Goal: Find specific page/section: Find specific page/section

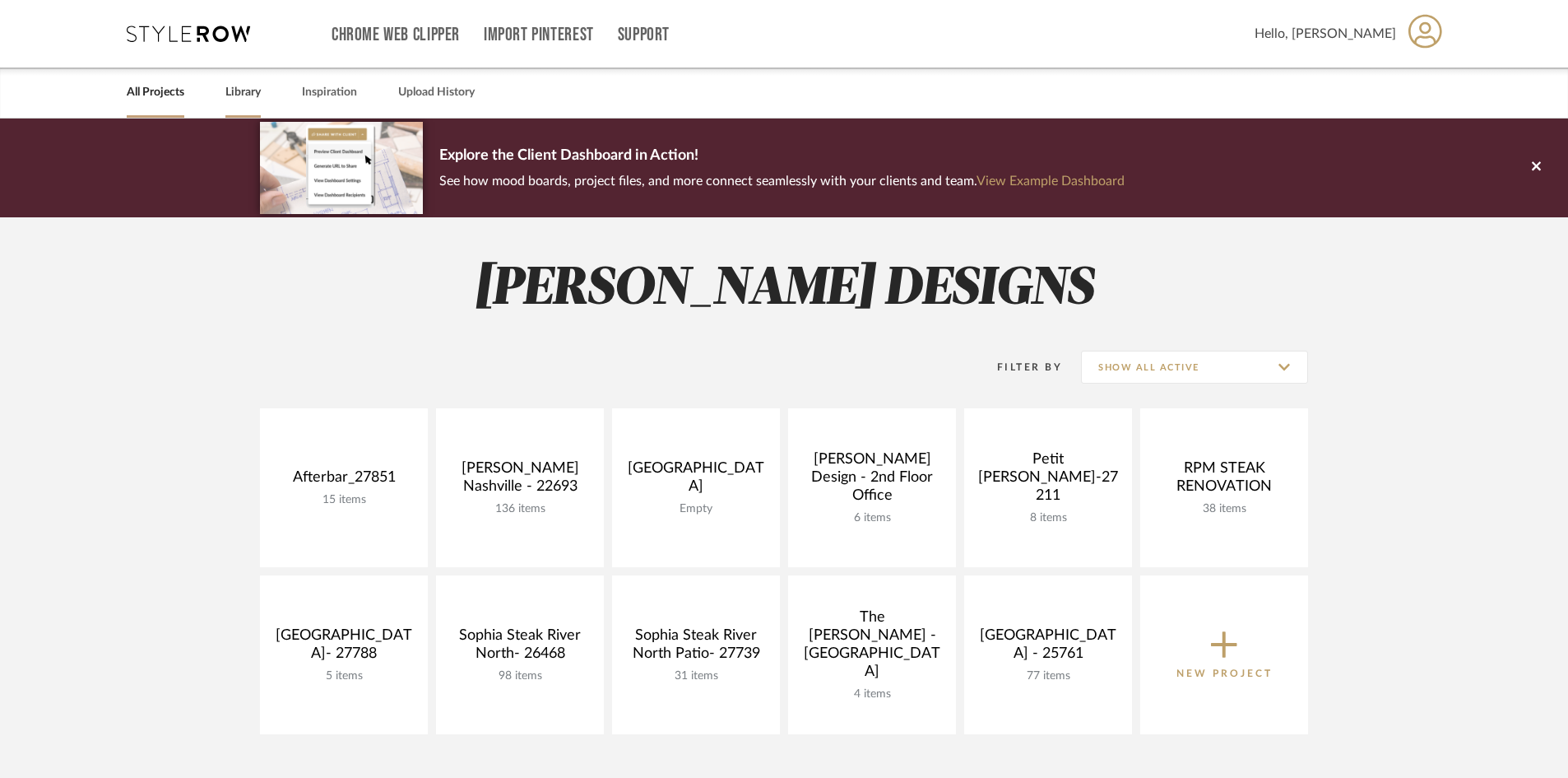
click at [252, 86] on link "Library" at bounding box center [243, 92] width 35 height 22
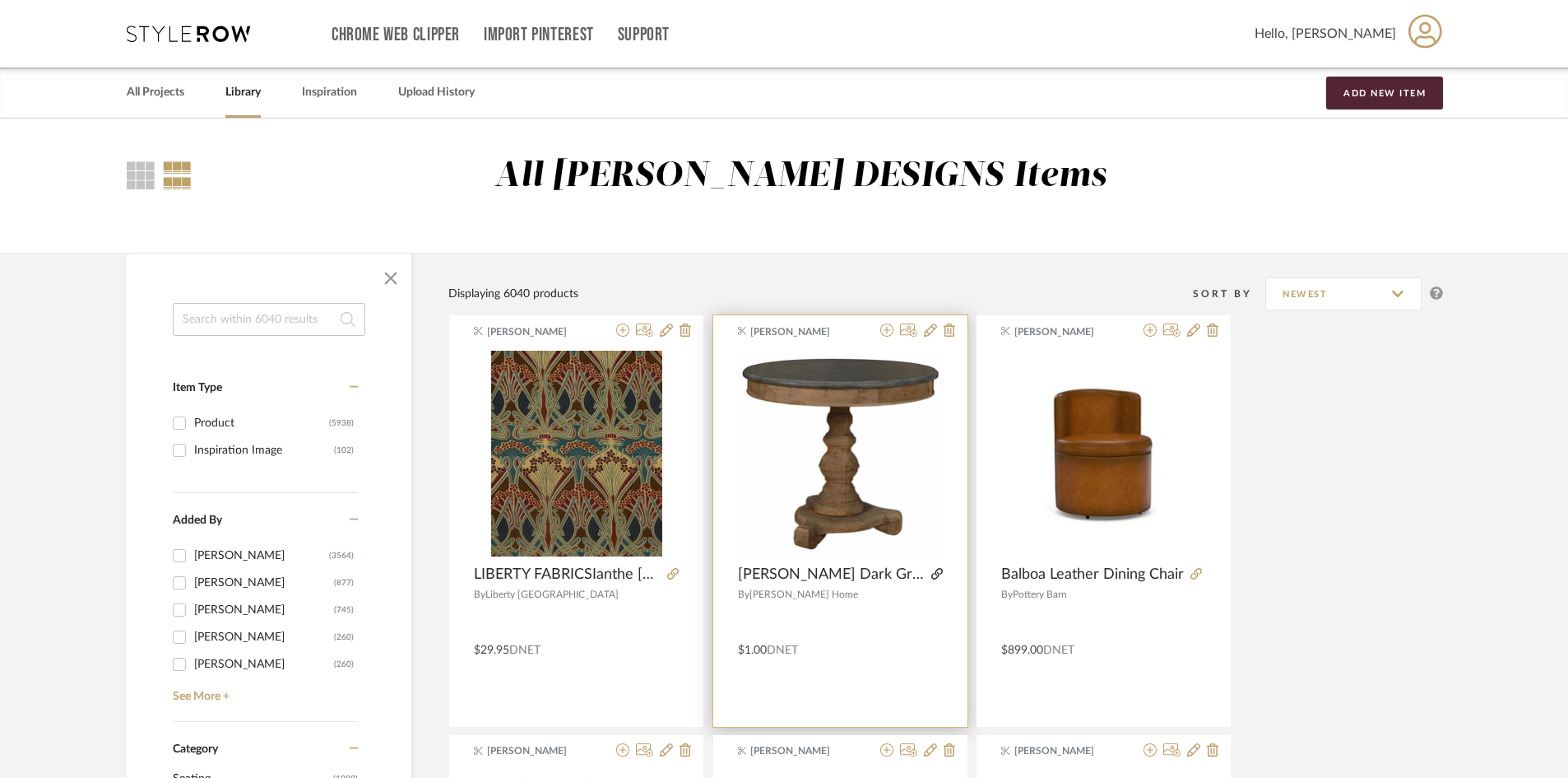
click at [932, 570] on icon at bounding box center [937, 573] width 12 height 12
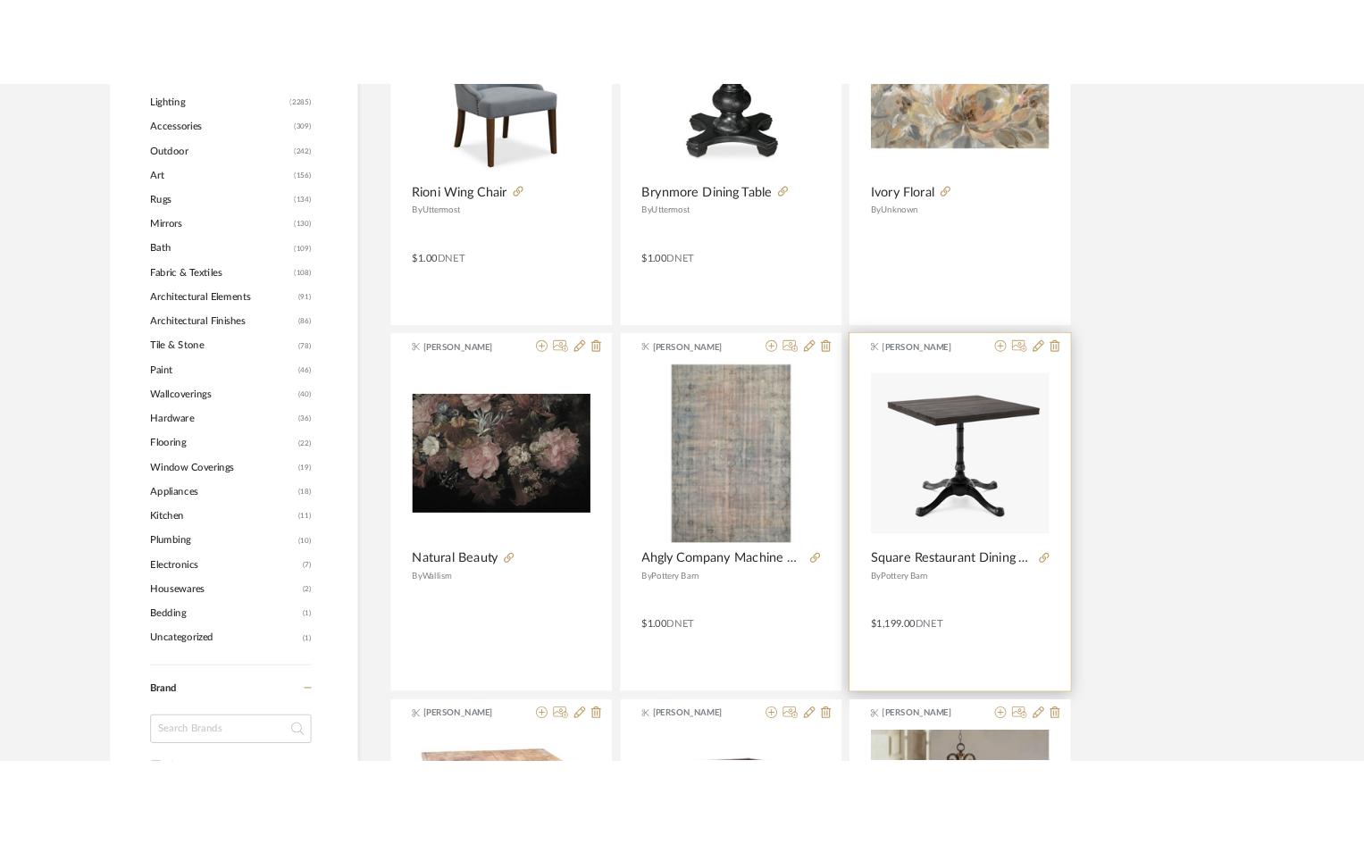
scroll to position [1250, 0]
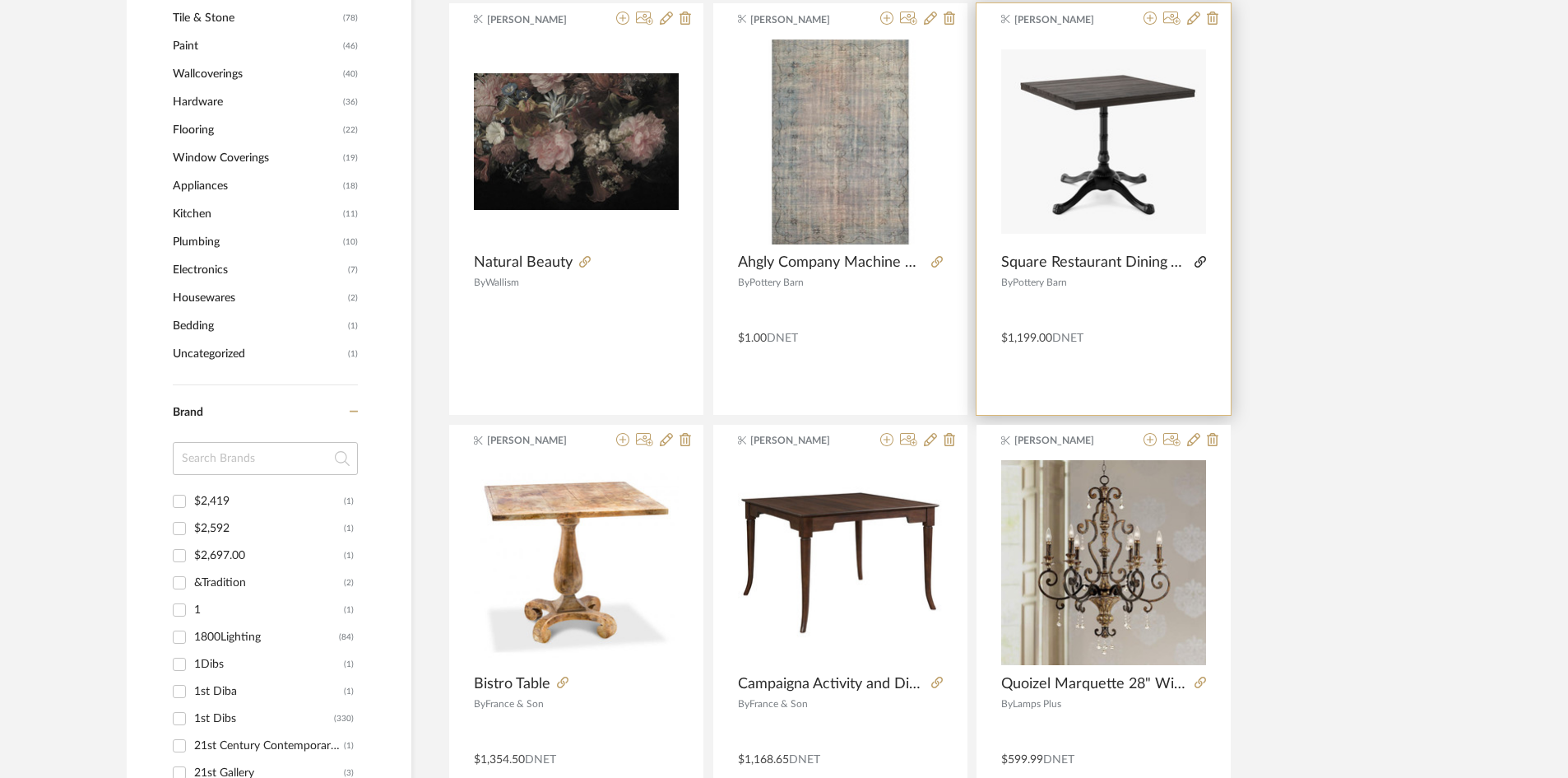
click at [1202, 261] on icon at bounding box center [1200, 262] width 12 height 12
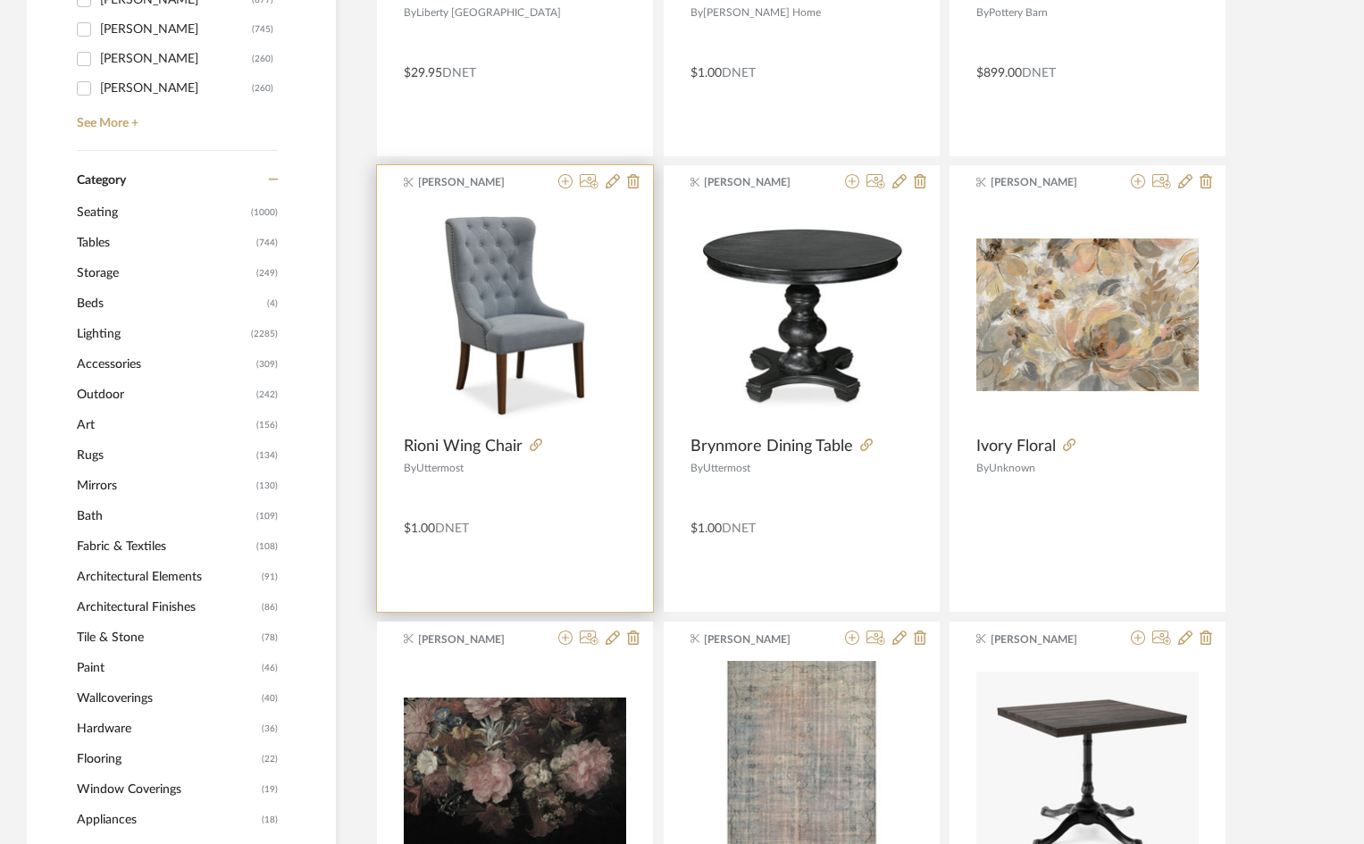
scroll to position [536, 0]
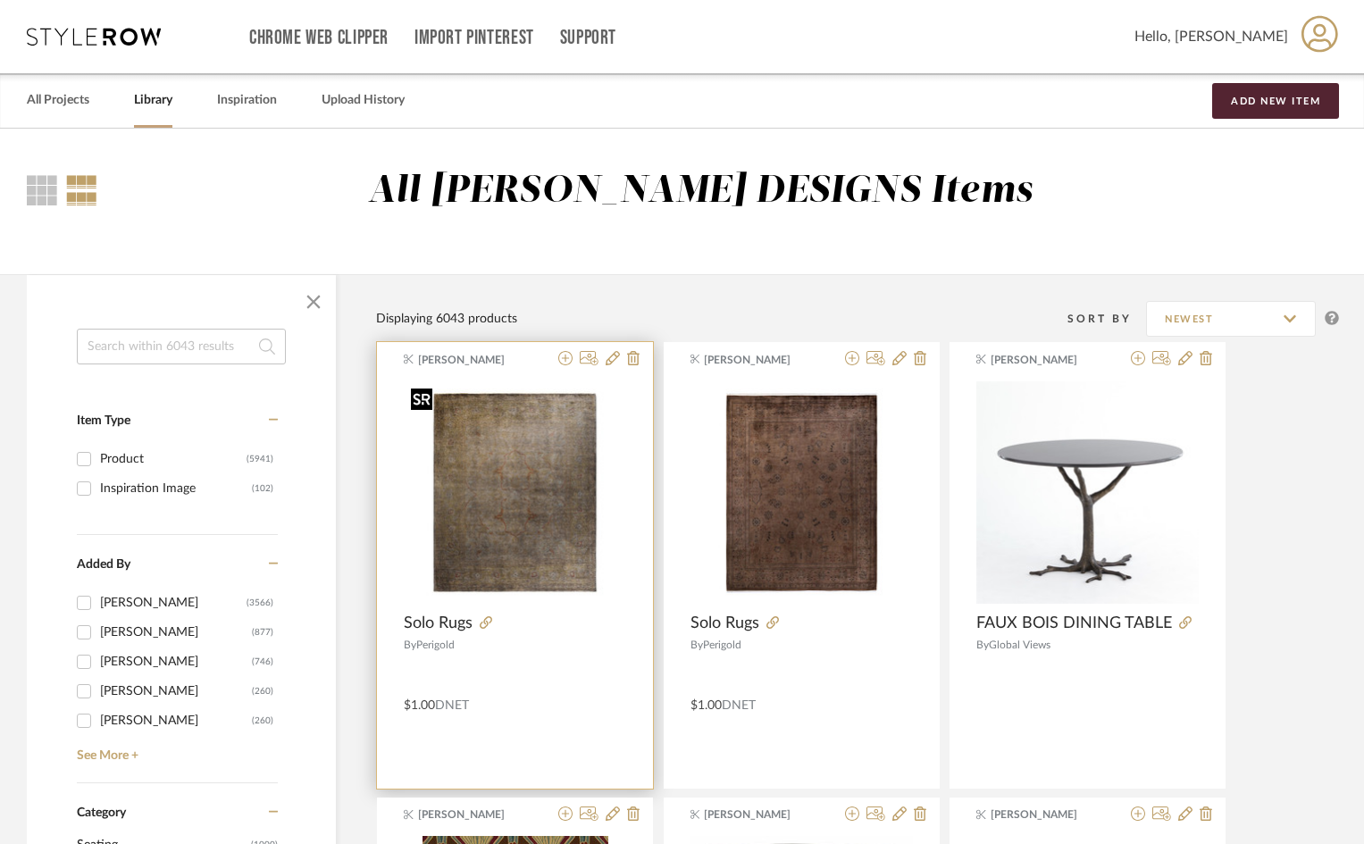
click at [0, 0] on img at bounding box center [0, 0] width 0 height 0
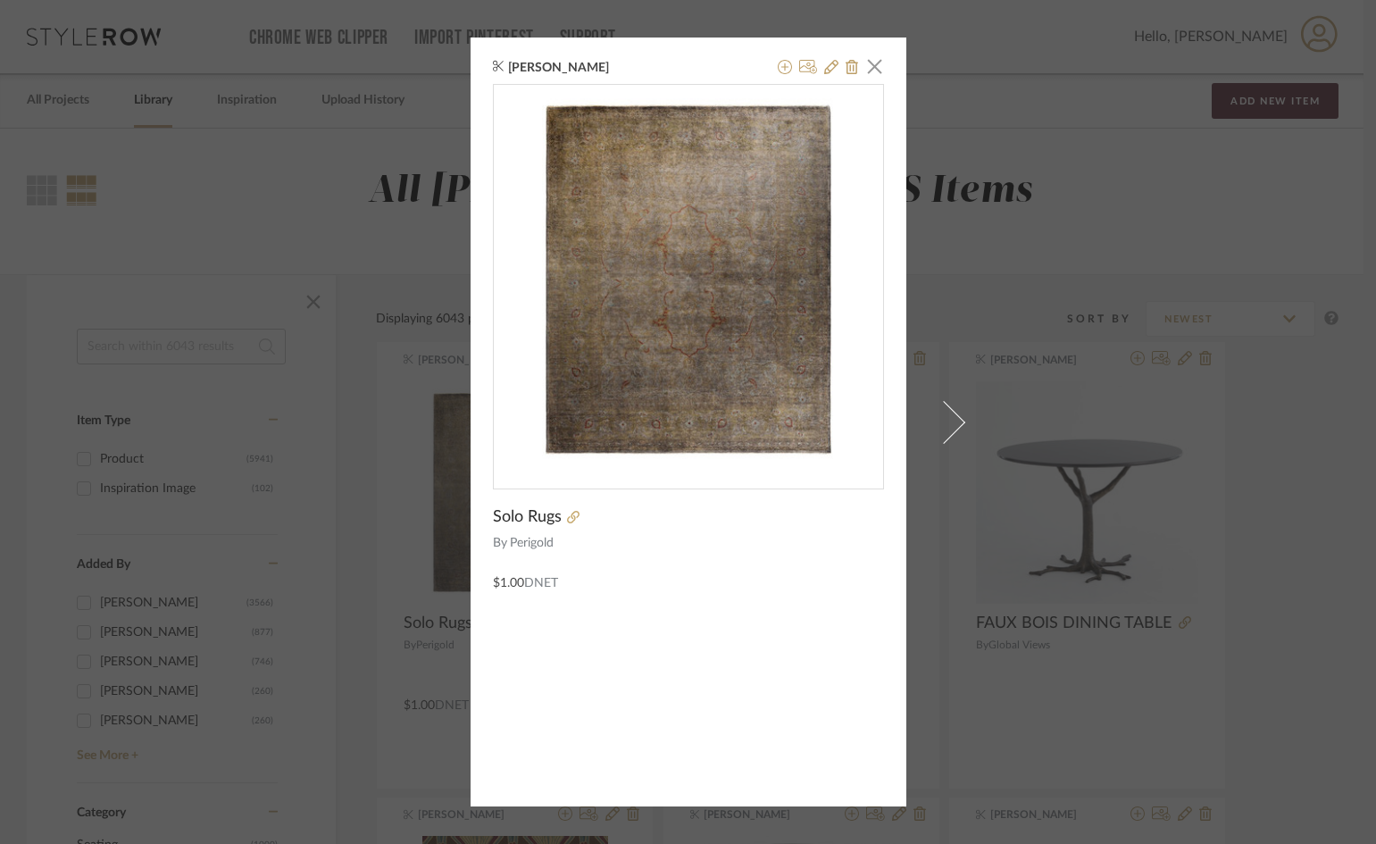
click at [1074, 163] on div "[PERSON_NAME] × Solo Rugs By Perigold $1.00 DNET" at bounding box center [688, 422] width 1376 height 844
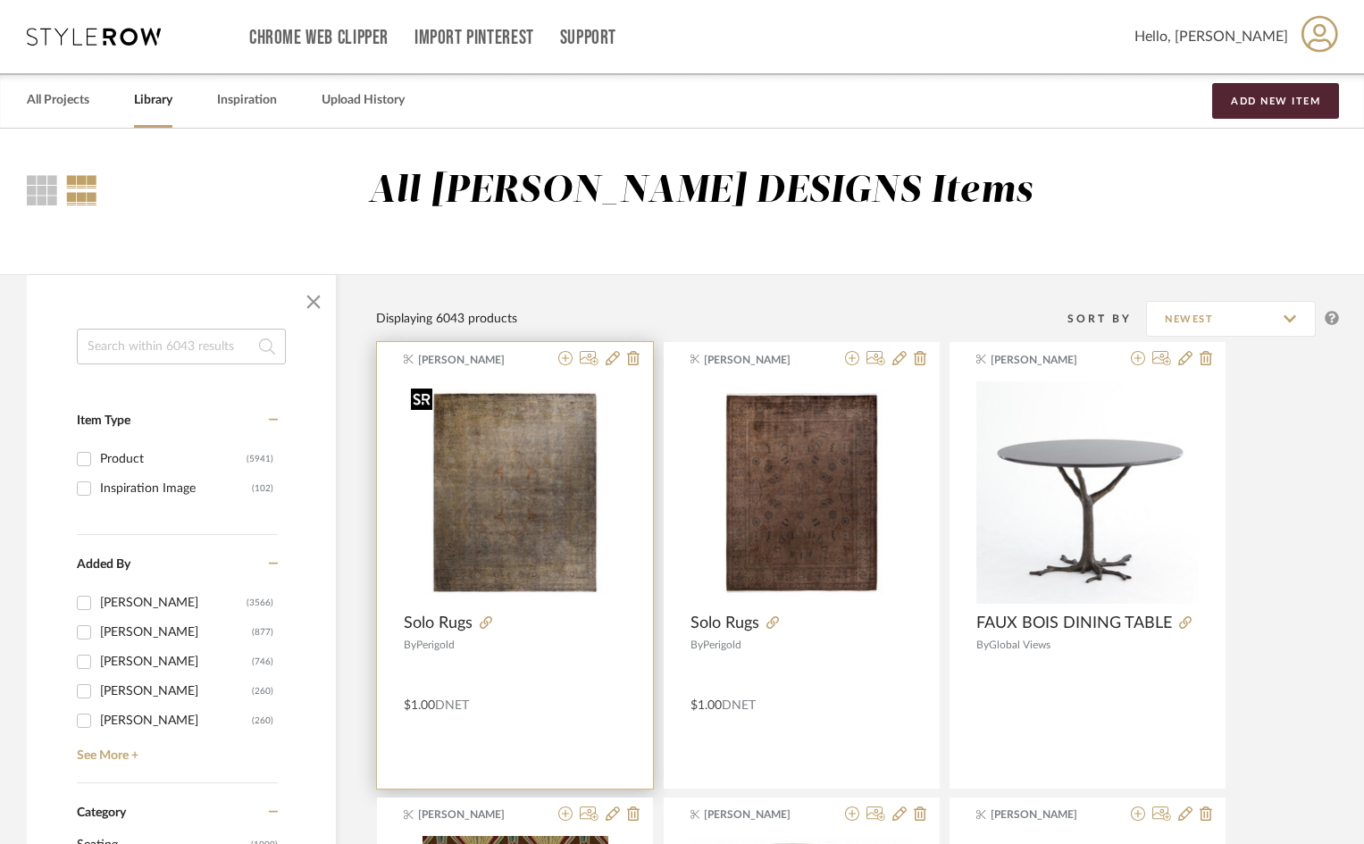
click at [517, 536] on img "0" at bounding box center [515, 492] width 222 height 222
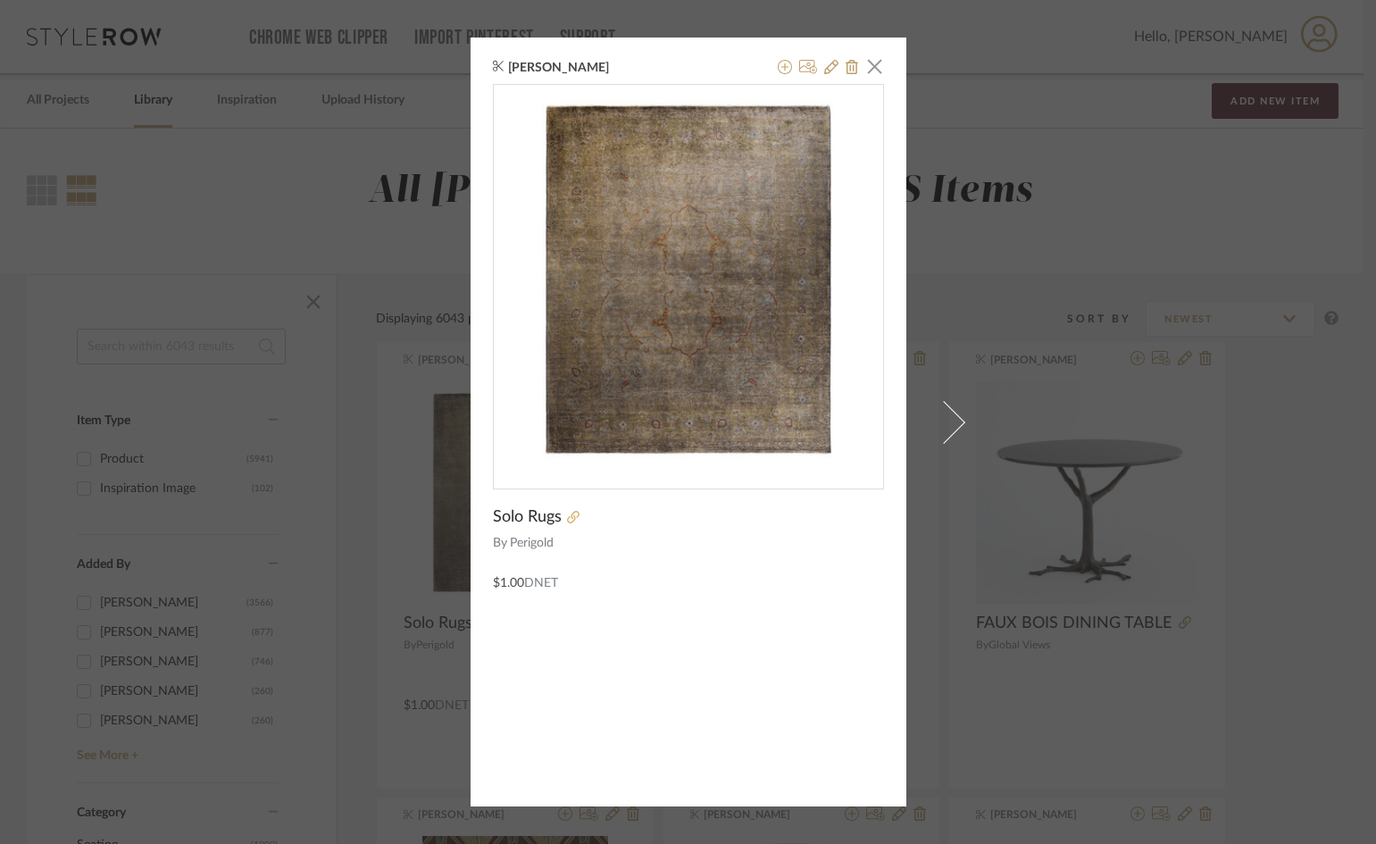
click at [568, 513] on icon at bounding box center [573, 517] width 13 height 13
